Goal: Information Seeking & Learning: Learn about a topic

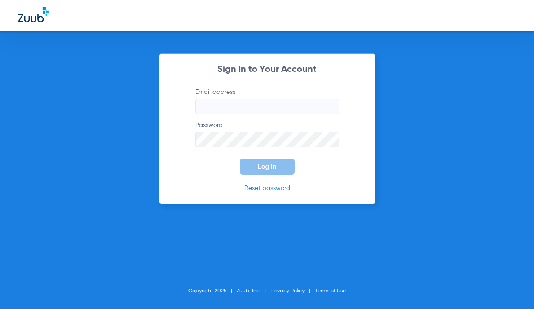
type input "[EMAIL_ADDRESS][DOMAIN_NAME]"
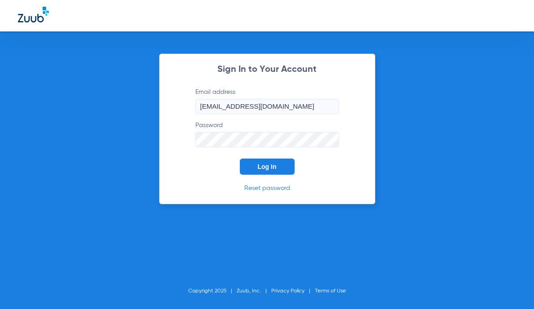
click at [273, 166] on span "Log In" at bounding box center [267, 166] width 19 height 7
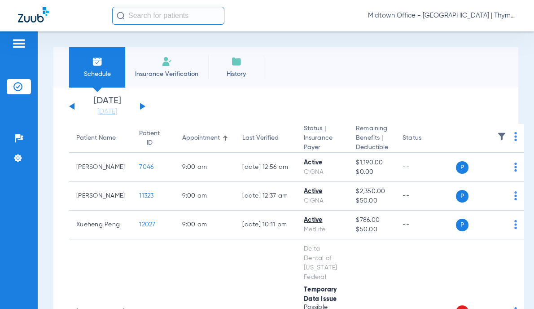
click at [165, 20] on div "Midtown Office - [GEOGRAPHIC_DATA] | Thyme Dental Care" at bounding box center [267, 15] width 534 height 31
click at [165, 22] on input "text" at bounding box center [168, 16] width 112 height 18
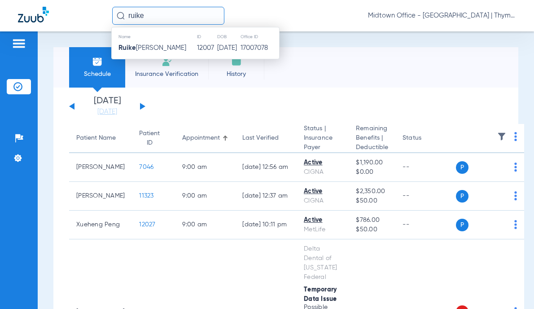
type input "ruike"
click at [156, 44] on td "[PERSON_NAME]" at bounding box center [154, 48] width 85 height 13
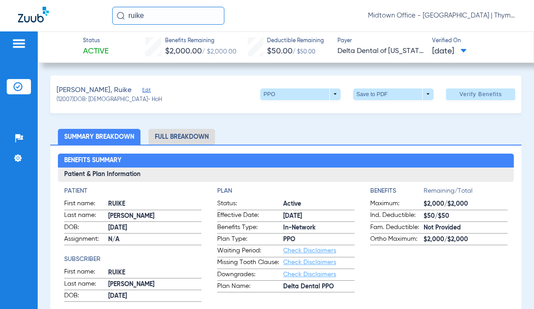
click at [172, 136] on li "Full Breakdown" at bounding box center [182, 137] width 66 height 16
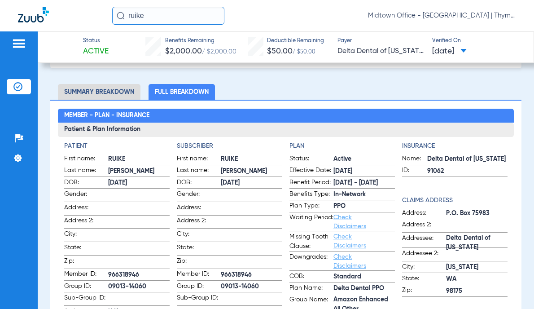
scroll to position [135, 0]
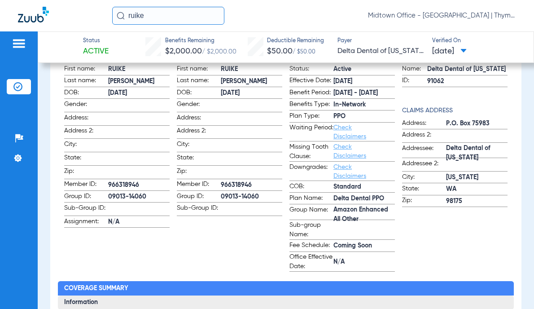
click at [344, 212] on span "Amazon Enhanced All Other" at bounding box center [365, 214] width 62 height 9
click at [343, 212] on span "Amazon Enhanced All Other" at bounding box center [365, 214] width 62 height 9
copy span "Amazon Enhanced All Other"
click at [124, 194] on span "09013-14060" at bounding box center [139, 196] width 62 height 9
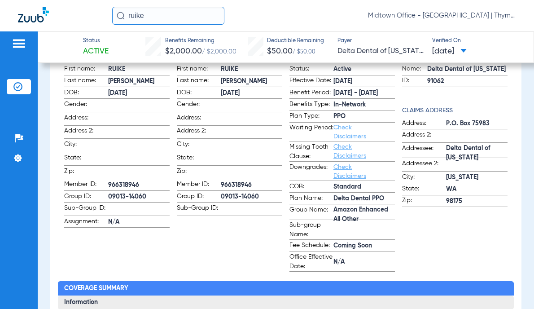
click at [124, 194] on span "09013-14060" at bounding box center [139, 196] width 62 height 9
copy span "09013-14060"
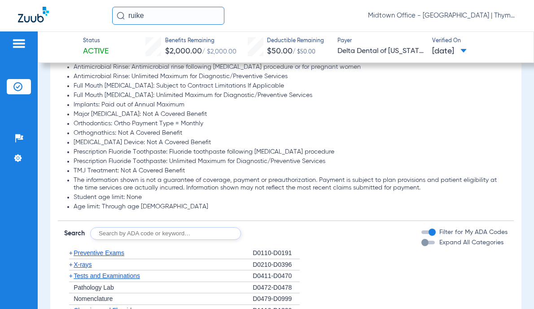
scroll to position [853, 0]
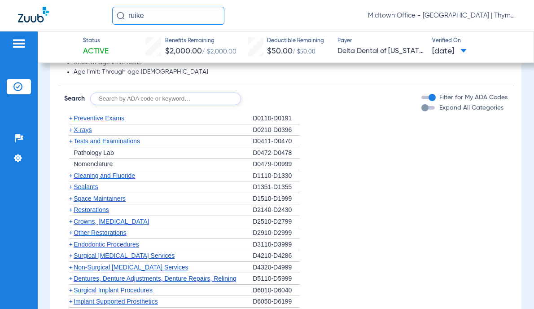
click at [106, 119] on span "Preventive Exams" at bounding box center [99, 118] width 51 height 7
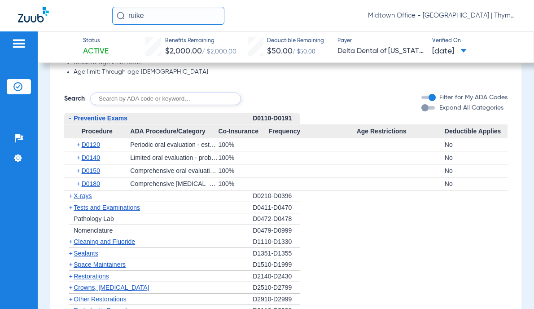
click at [84, 196] on span "X-rays" at bounding box center [83, 195] width 18 height 7
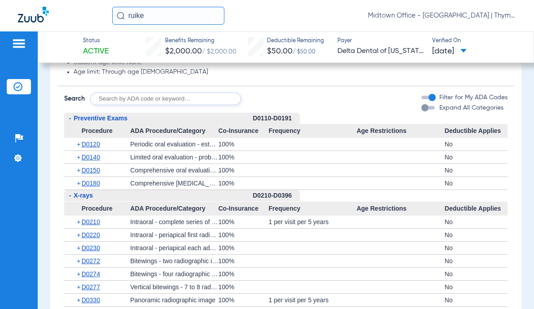
scroll to position [898, 0]
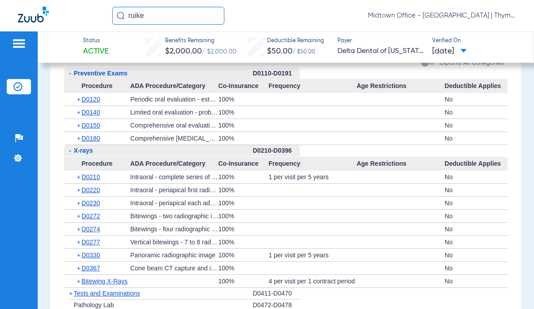
click at [118, 293] on span "Tests and Examinations" at bounding box center [107, 293] width 66 height 7
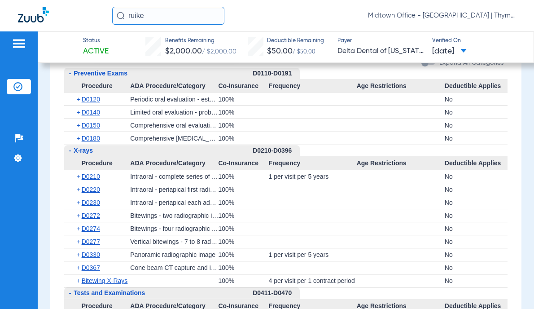
scroll to position [988, 0]
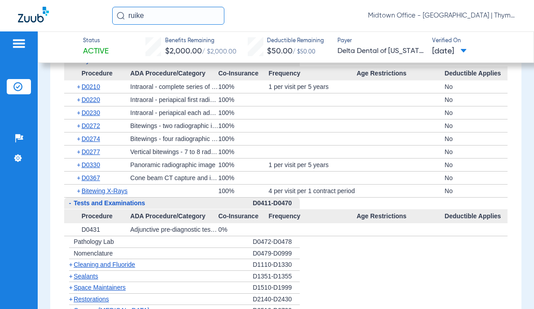
click at [102, 264] on span "Cleaning and Fluoride" at bounding box center [105, 264] width 62 height 7
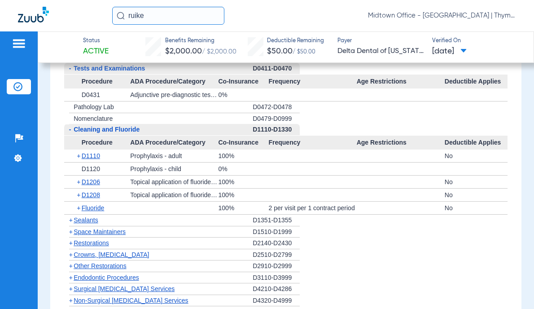
scroll to position [1168, 0]
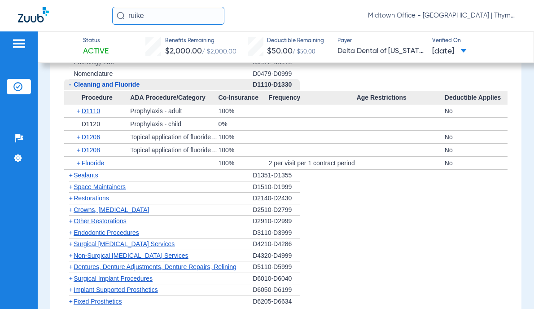
click at [117, 256] on span "Non-Surgical [MEDICAL_DATA] Services" at bounding box center [131, 255] width 115 height 7
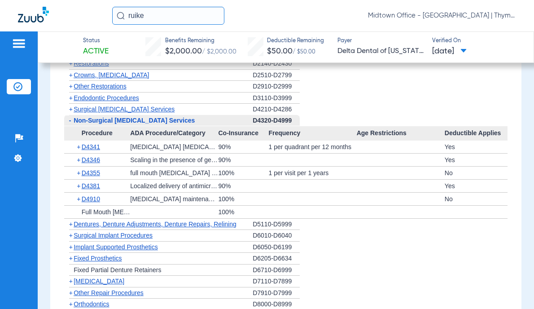
scroll to position [1213, 0]
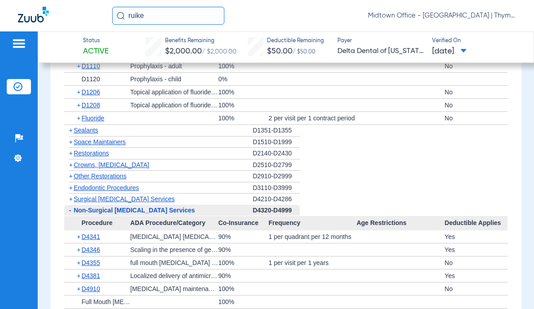
click at [124, 166] on span "Crowns, [MEDICAL_DATA]" at bounding box center [111, 164] width 75 height 7
